Goal: Navigation & Orientation: Understand site structure

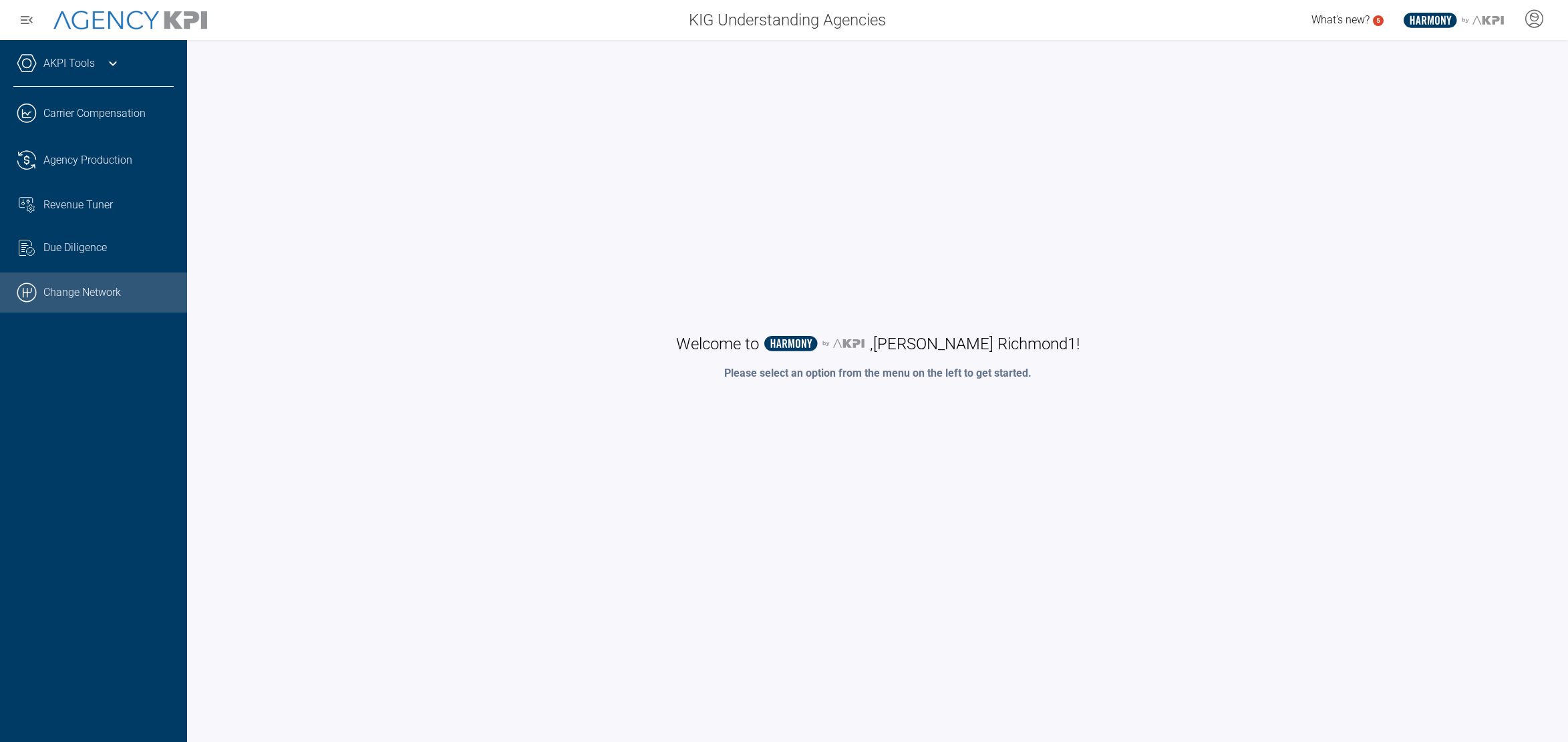
click at [57, 293] on link ".cls-1{fill:none;stroke:#000;stroke-linecap:round;stroke-linejoin:round;stroke-…" at bounding box center [93, 292] width 187 height 40
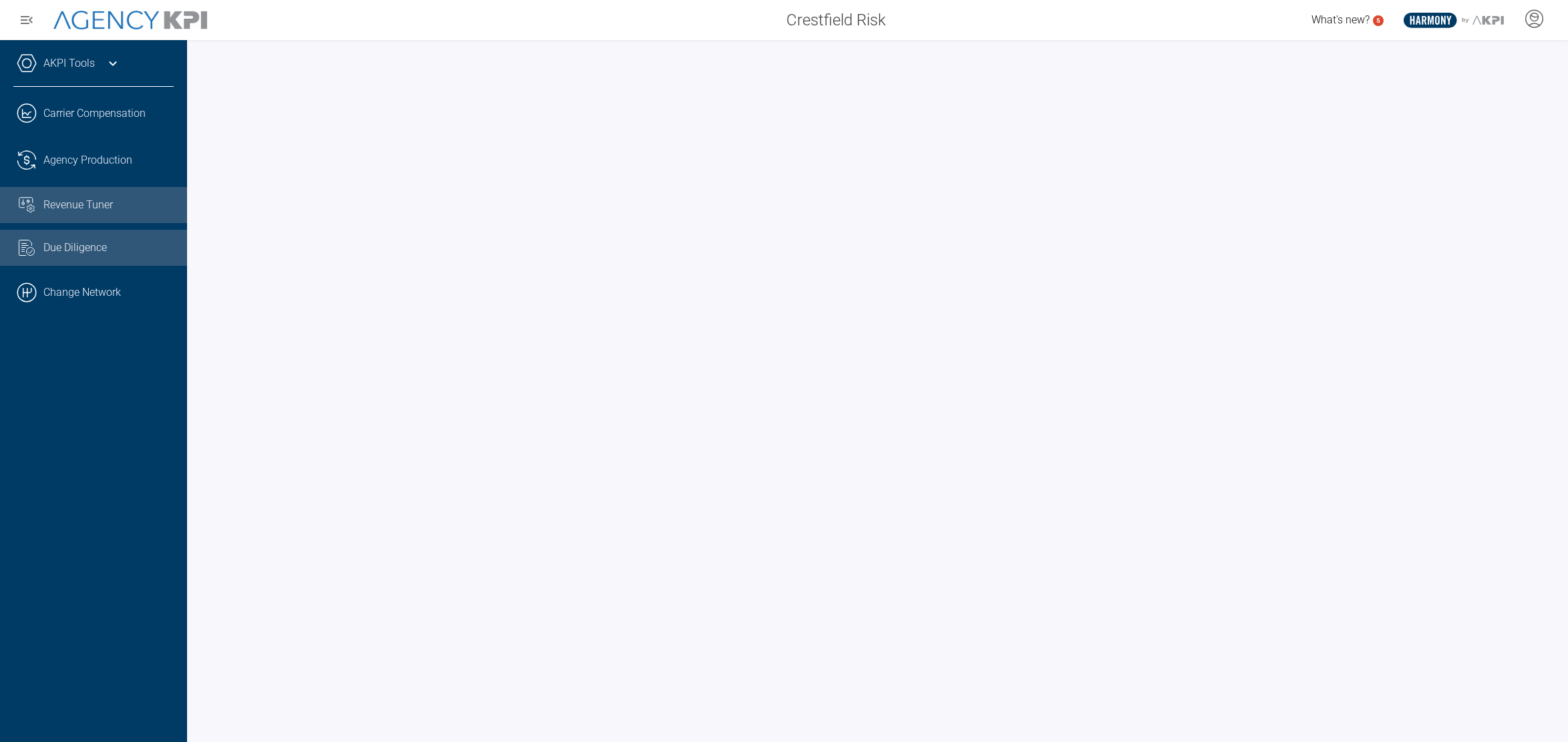
click at [61, 206] on span "Revenue Tuner" at bounding box center [78, 205] width 69 height 16
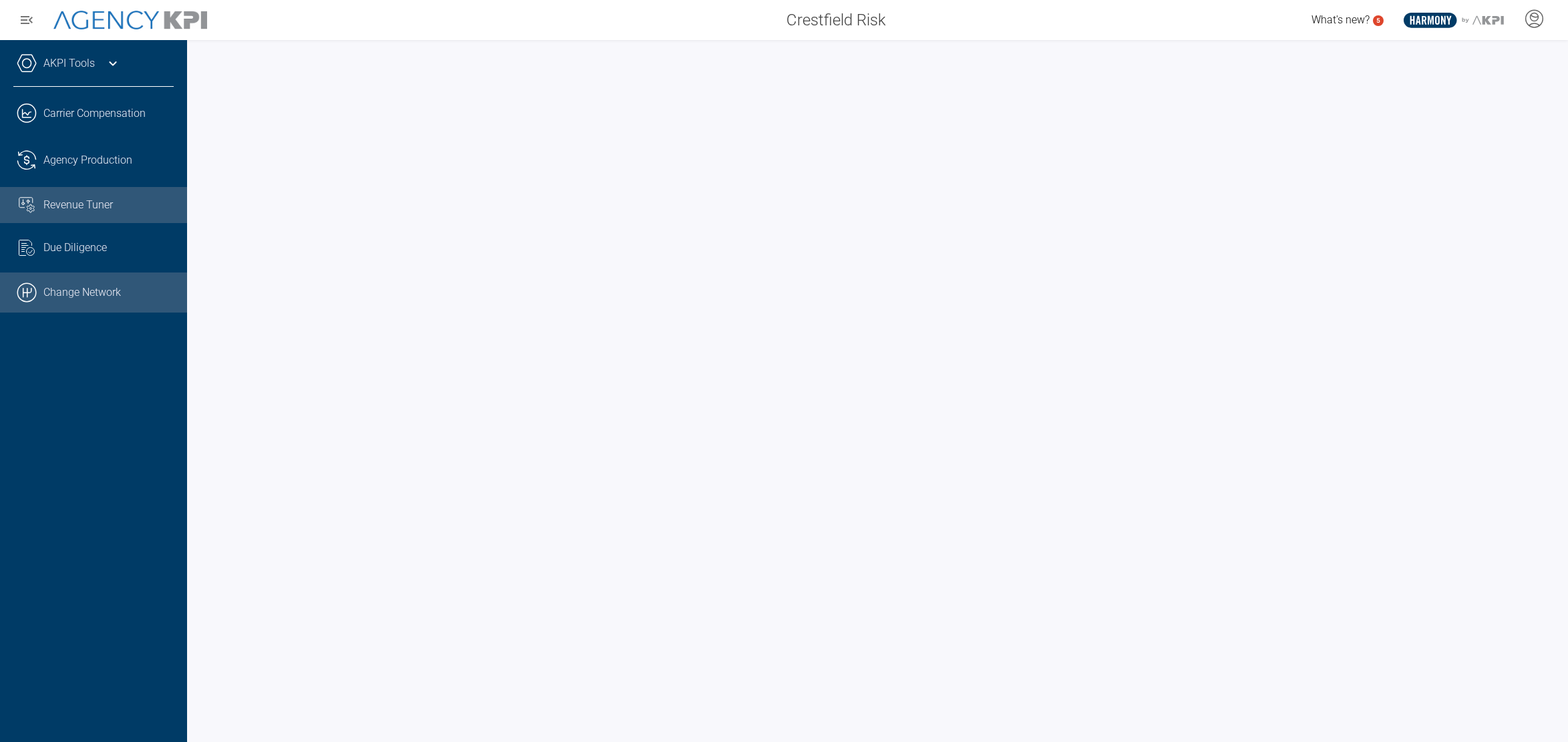
click at [69, 291] on link ".cls-1{fill:none;stroke:#000;stroke-linecap:round;stroke-linejoin:round;stroke-…" at bounding box center [93, 292] width 187 height 40
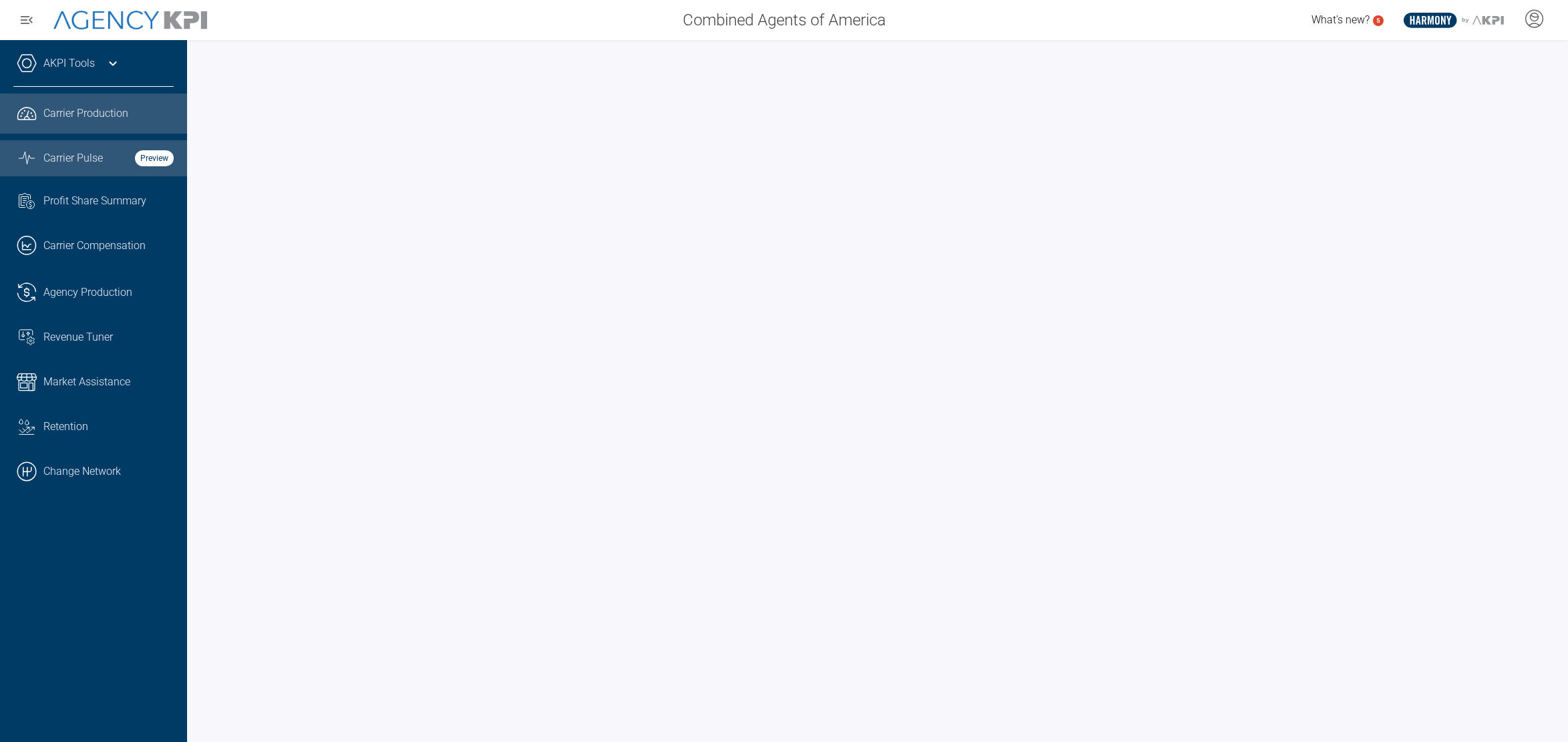
click at [74, 159] on span "Carrier Pulse" at bounding box center [73, 158] width 60 height 16
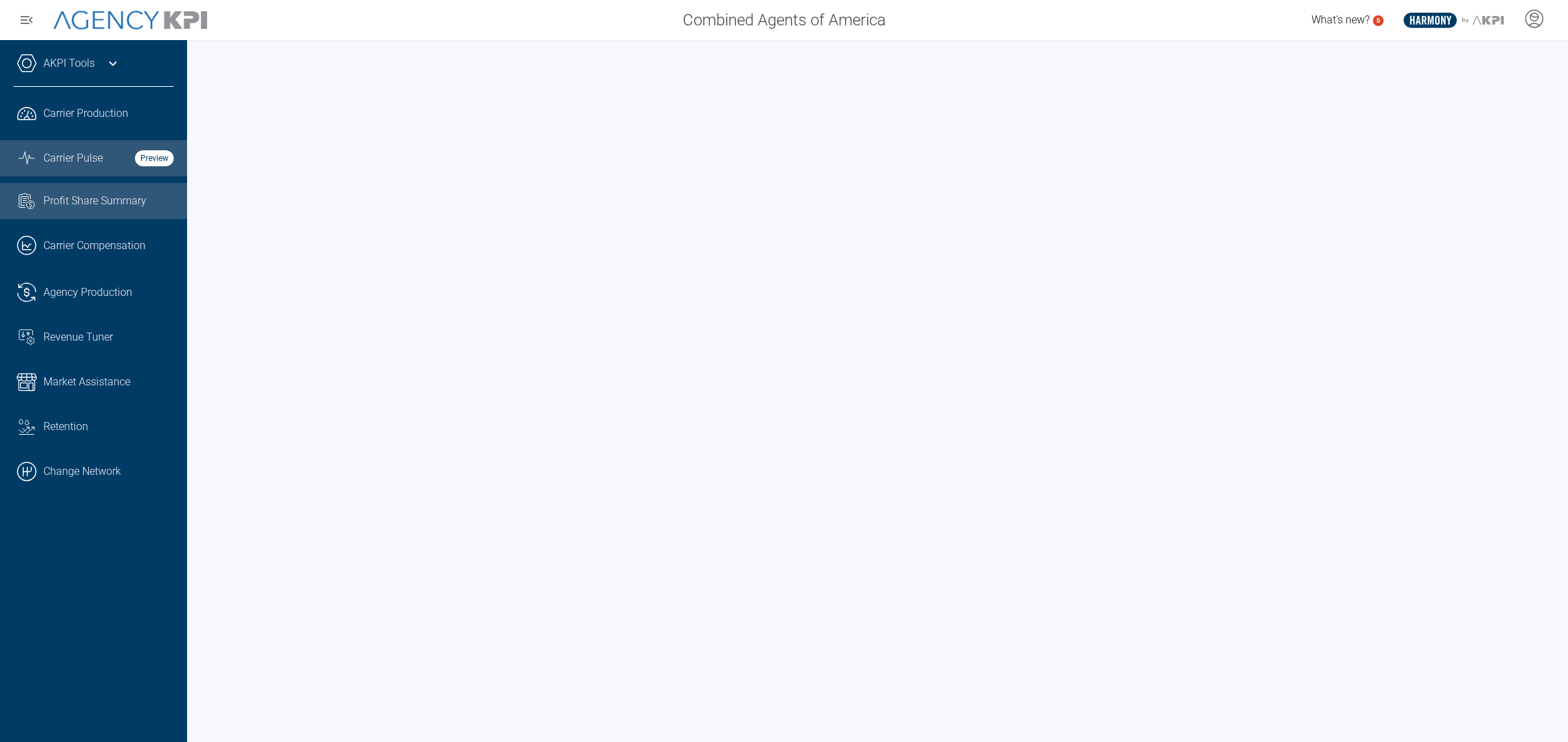
click at [79, 196] on span "Profit Share Summary" at bounding box center [94, 201] width 103 height 16
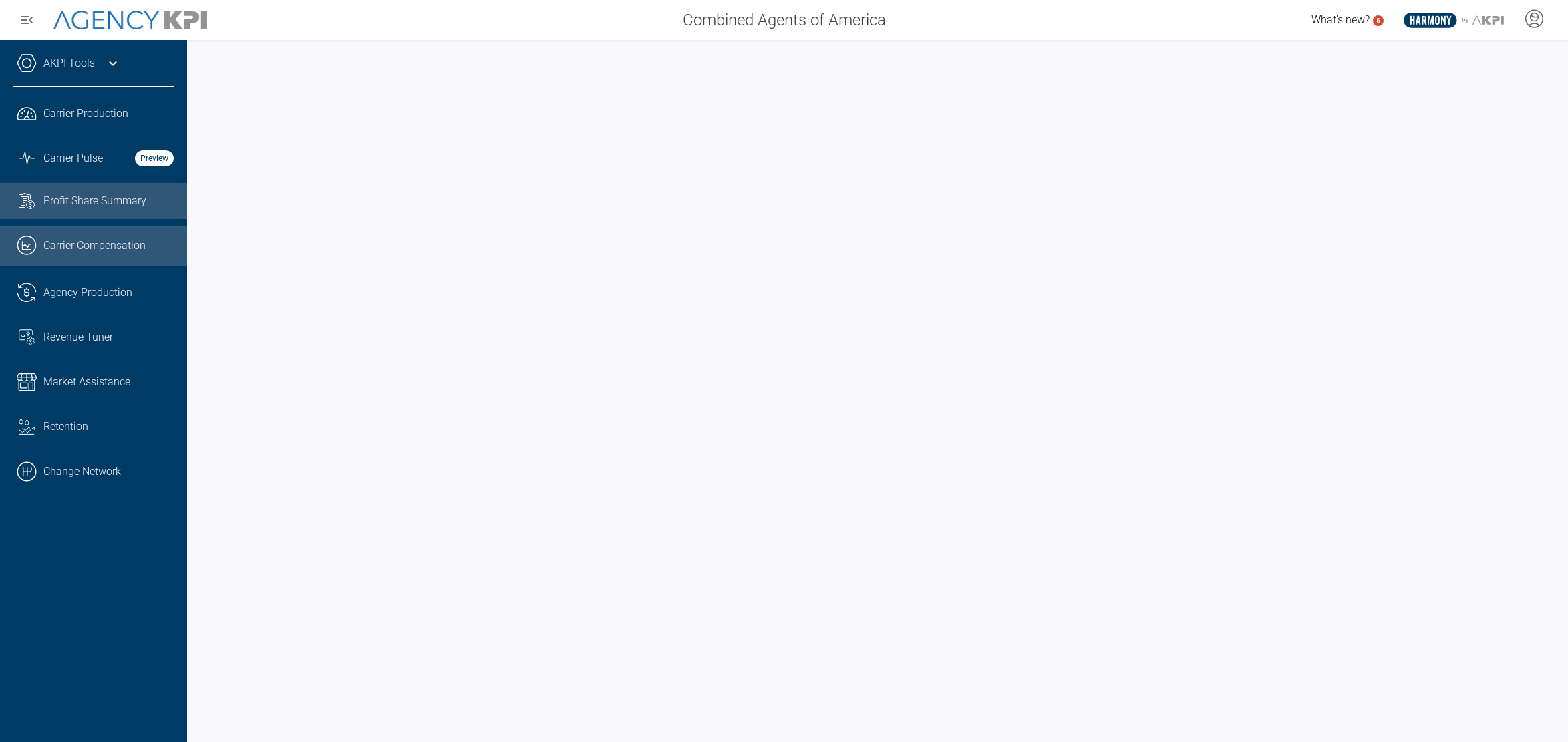
click at [110, 235] on link ".cls-1{fill:none;stroke:#221f20;stroke-linecap:round;stroke-linejoin:round;stro…" at bounding box center [93, 246] width 187 height 40
click at [1357, 3] on div "Combined Agents of America What's new? 5 .st0{fill:#003B66;} .st1{fill:#FFFFFF;…" at bounding box center [784, 20] width 1568 height 40
click at [1219, 40] on div at bounding box center [877, 391] width 1381 height 702
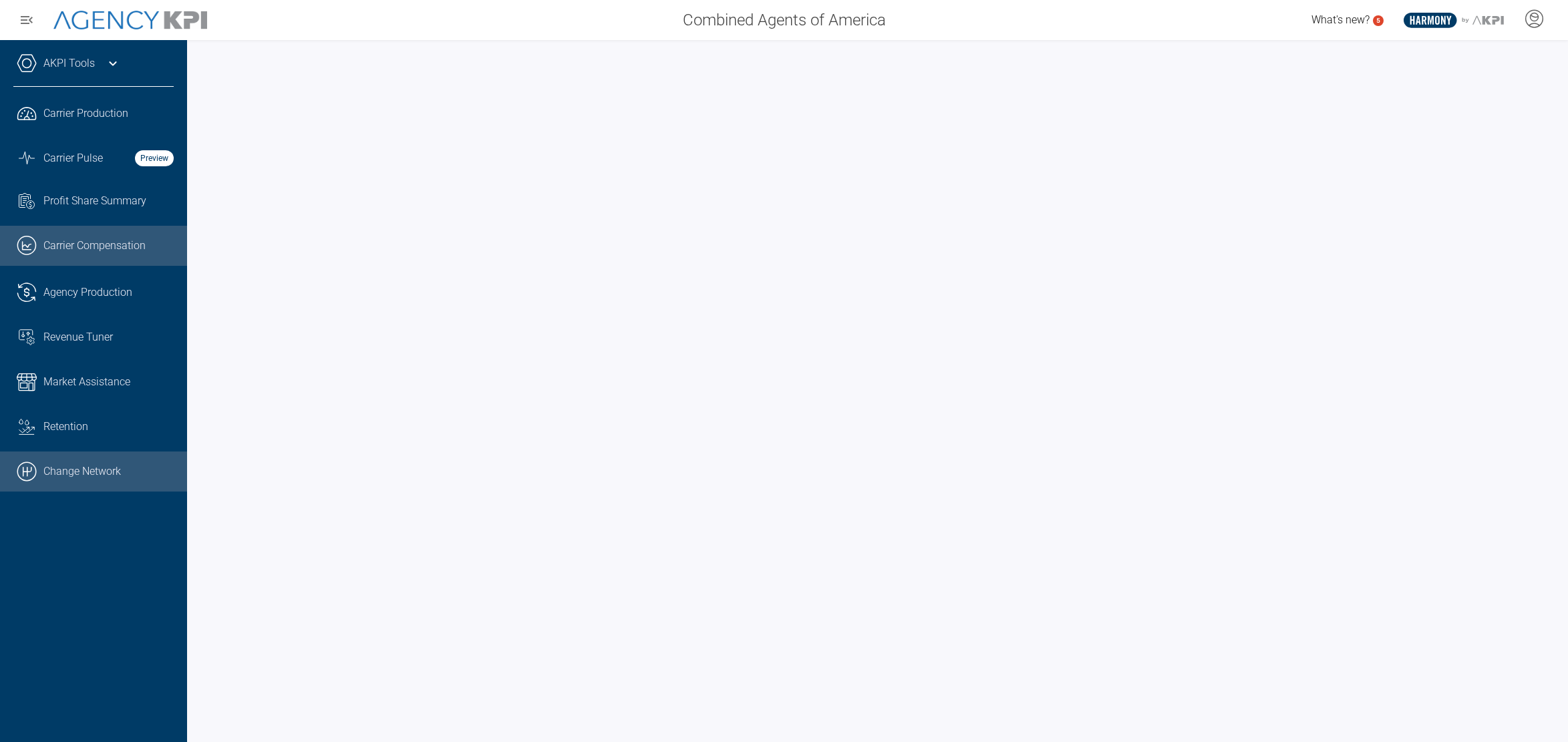
click at [89, 480] on link ".cls-1{fill:none;stroke:#000;stroke-linecap:round;stroke-linejoin:round;stroke-…" at bounding box center [93, 471] width 187 height 40
